Goal: Navigation & Orientation: Go to known website

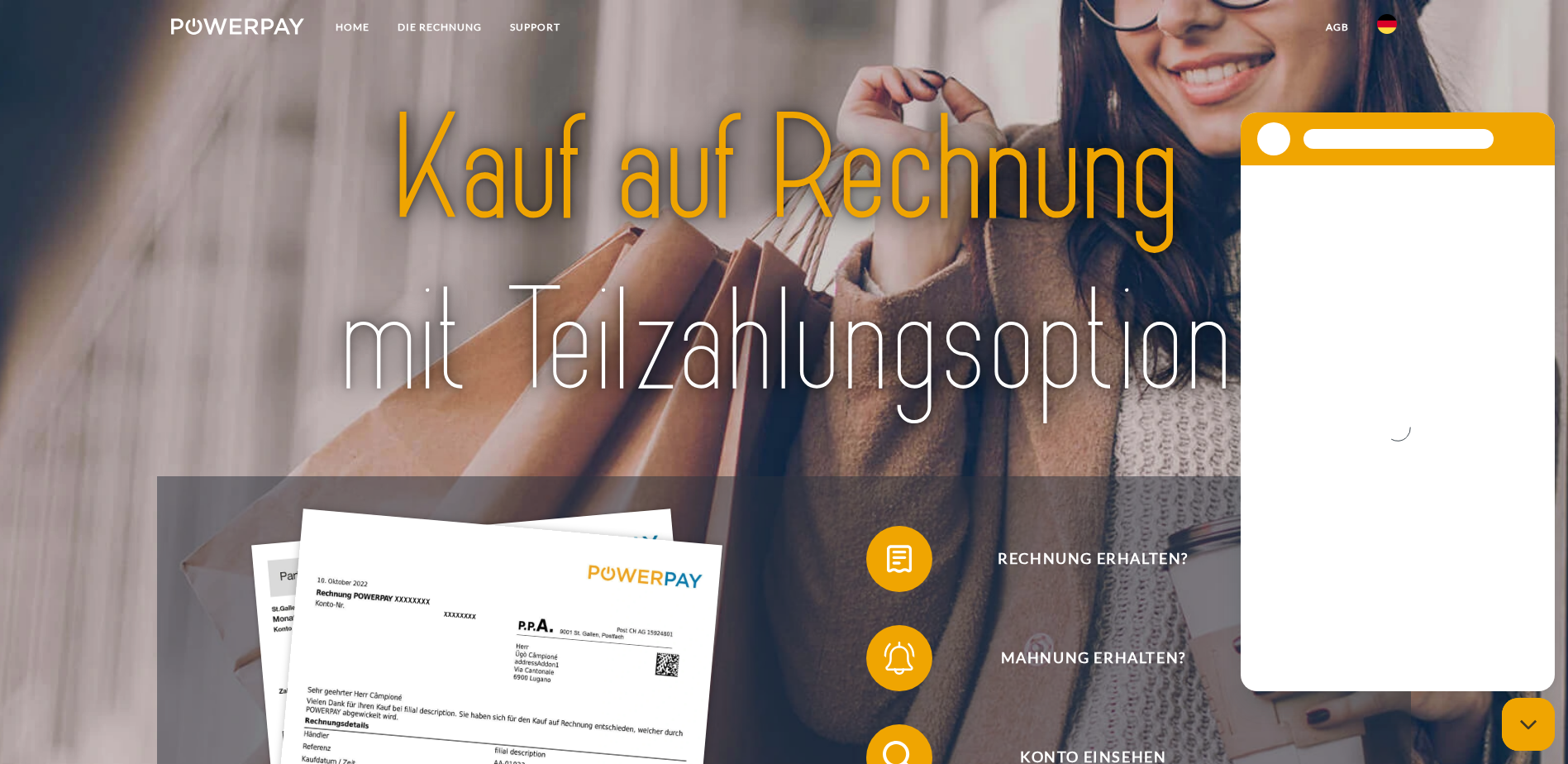
click at [1380, 24] on img at bounding box center [1386, 23] width 19 height 19
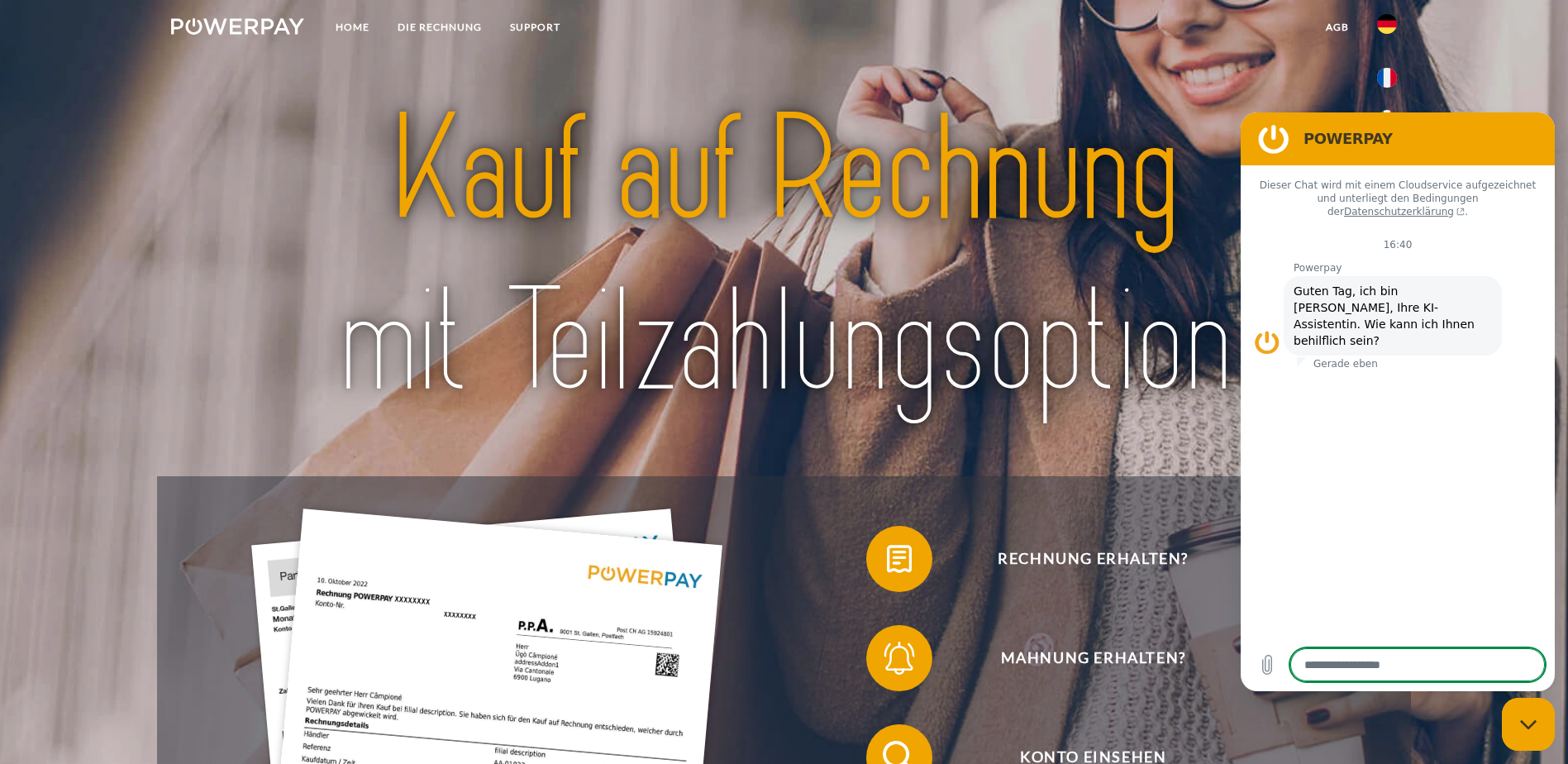
click at [1268, 144] on figure at bounding box center [1274, 139] width 33 height 33
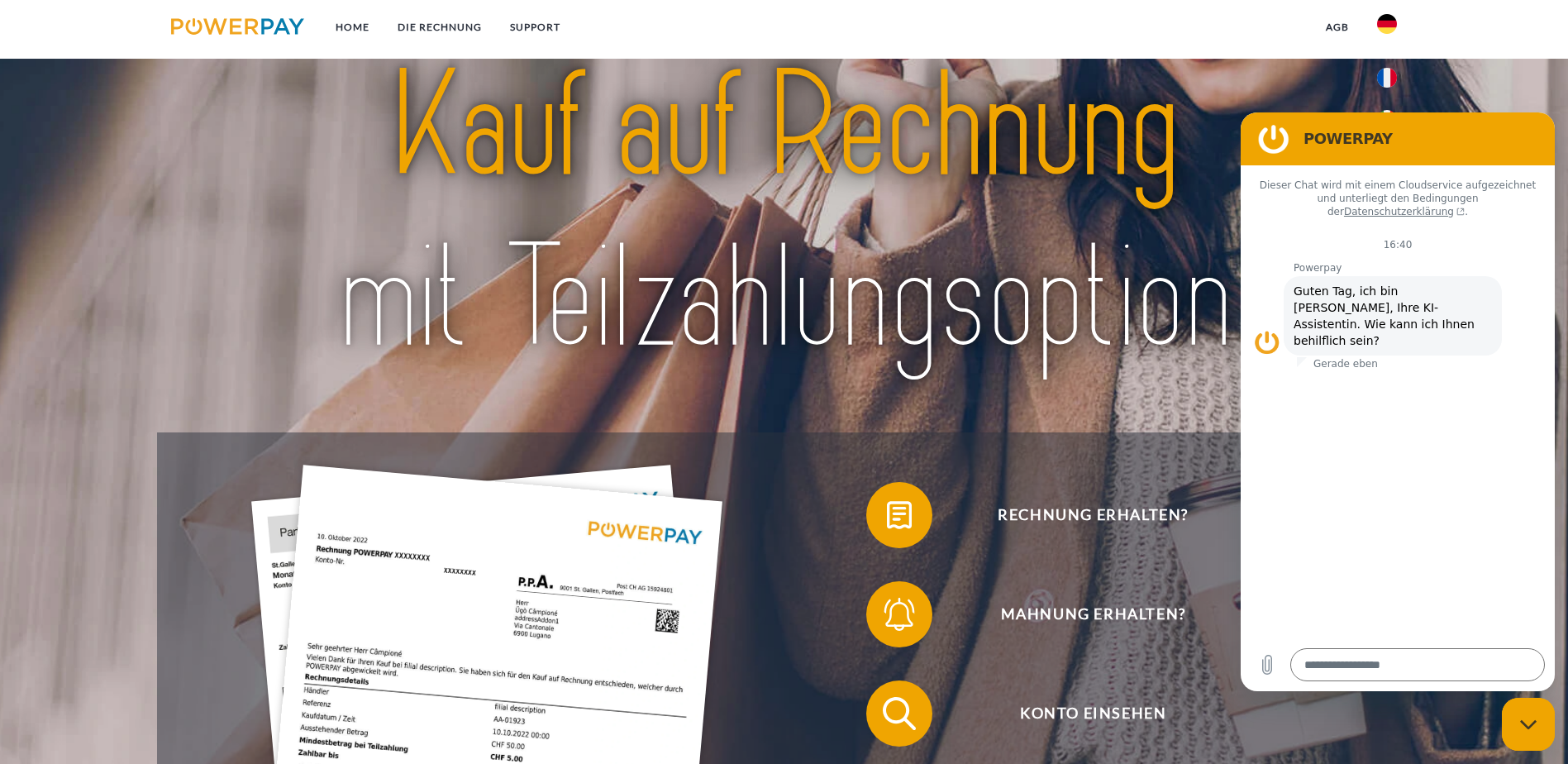
scroll to position [82, 0]
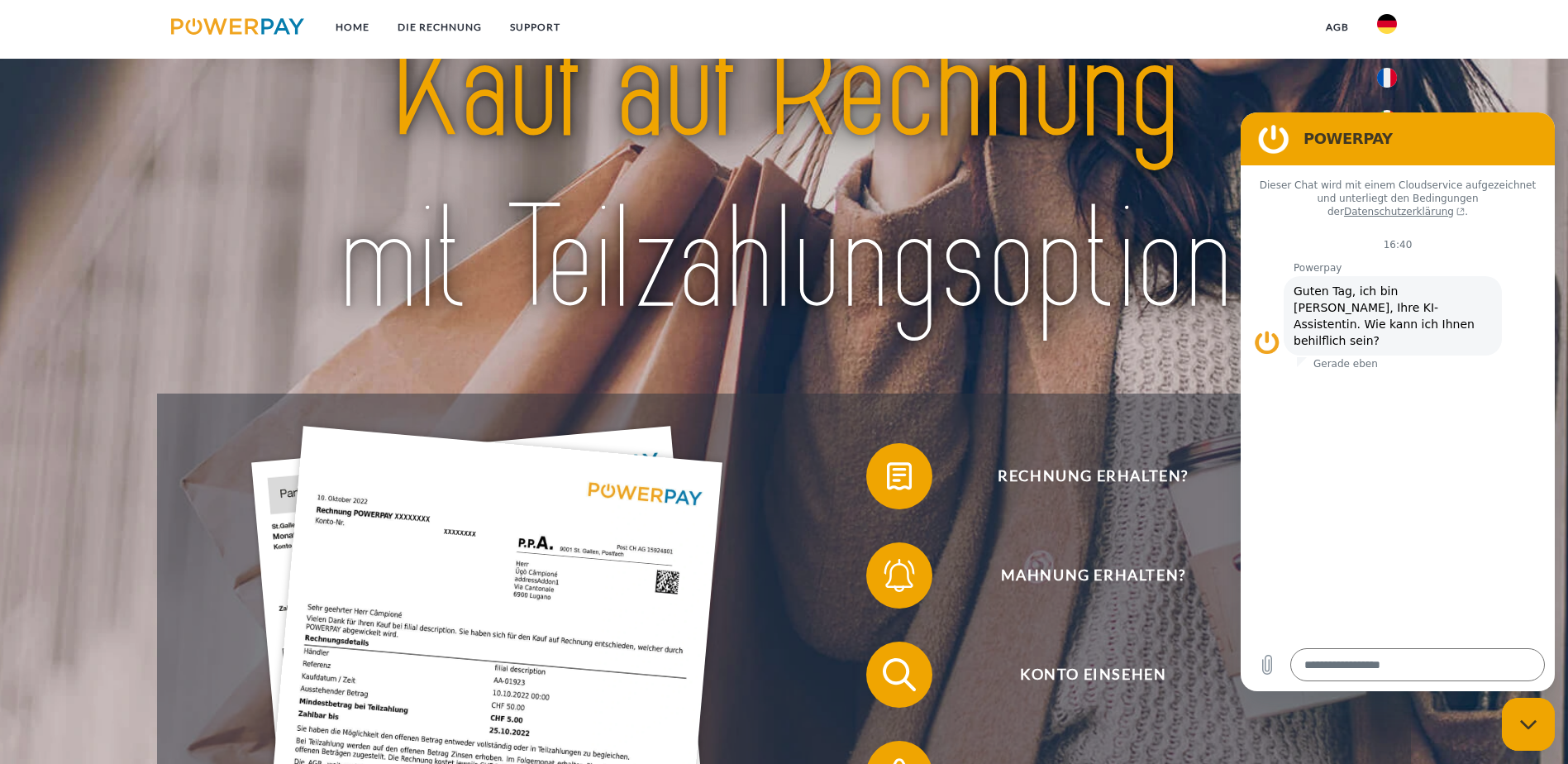
click at [1527, 729] on icon "Messaging-Fenster schließen" at bounding box center [1528, 725] width 18 height 11
type textarea "*"
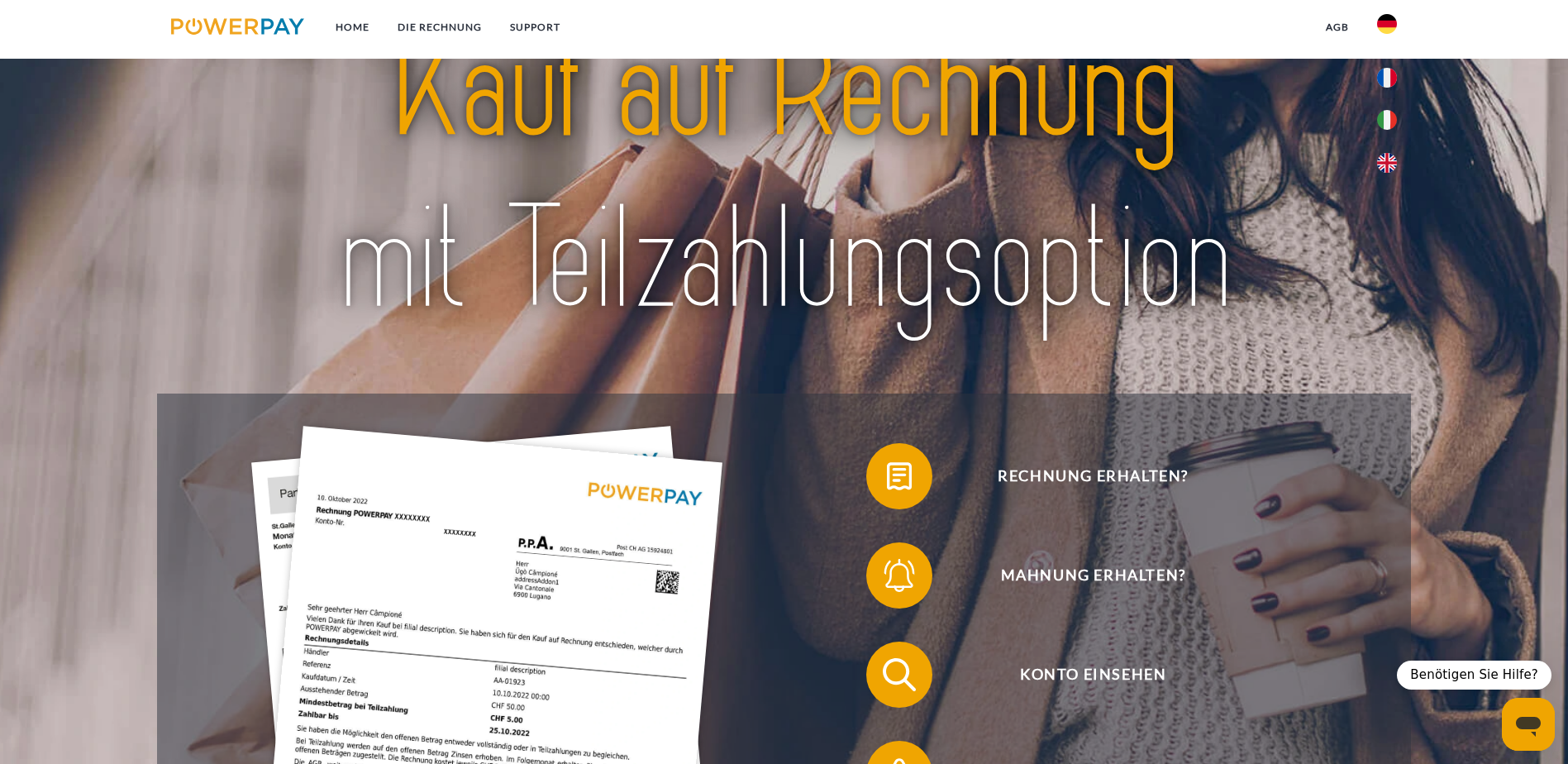
click at [1390, 118] on img at bounding box center [1386, 119] width 19 height 19
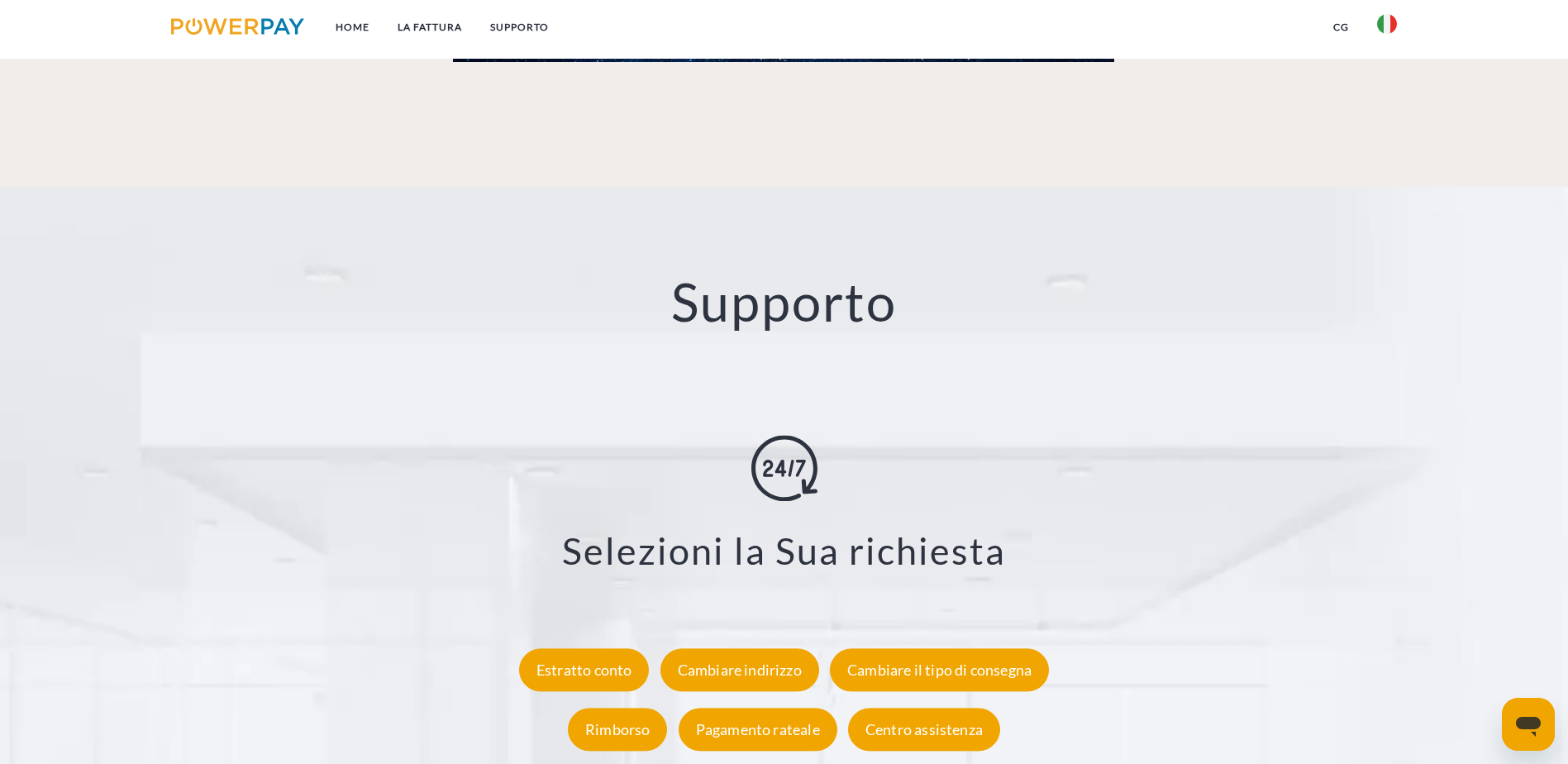
scroll to position [3058, 0]
